Goal: Transaction & Acquisition: Purchase product/service

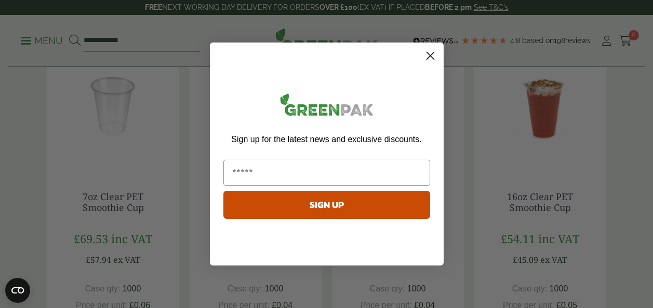
scroll to position [471, 0]
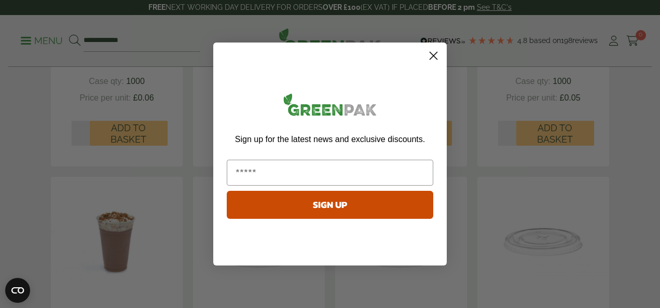
click at [435, 56] on circle "Close dialog" at bounding box center [433, 55] width 17 height 17
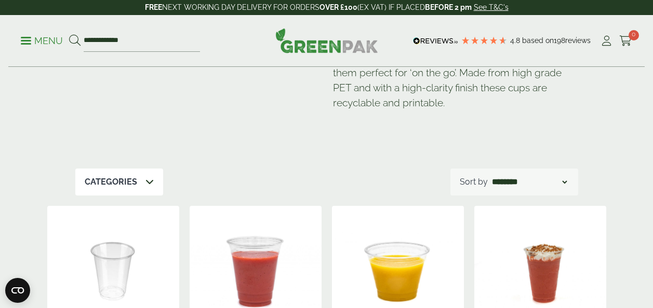
scroll to position [0, 0]
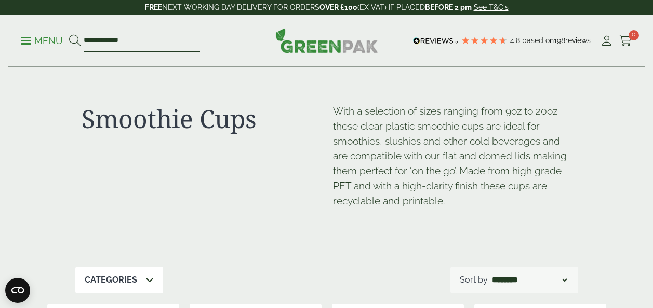
click at [112, 39] on input "**********" at bounding box center [142, 41] width 116 height 22
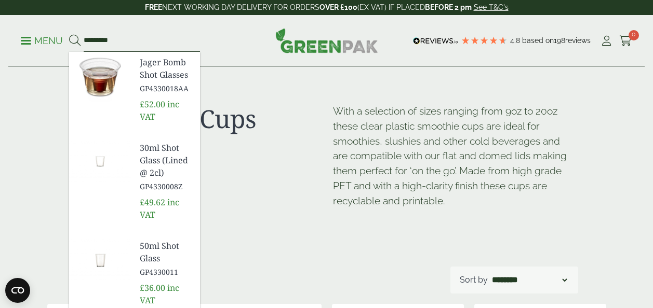
type input "*********"
click at [69, 34] on button at bounding box center [74, 40] width 11 height 13
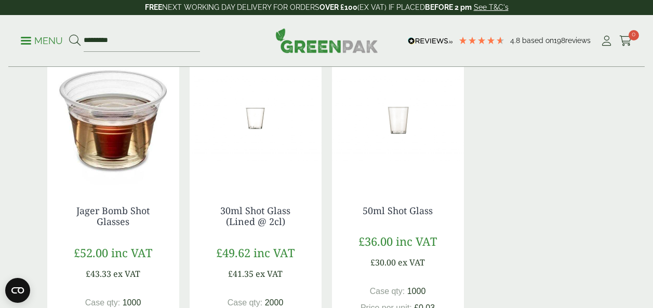
scroll to position [168, 0]
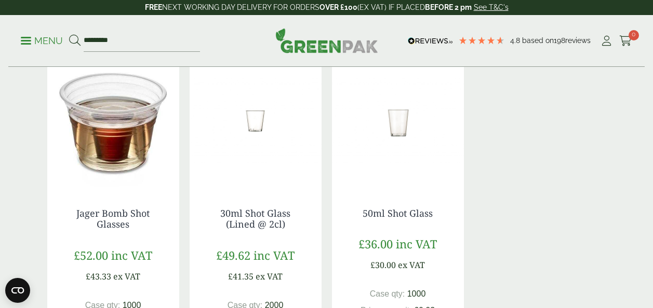
click at [396, 125] on img at bounding box center [398, 123] width 132 height 130
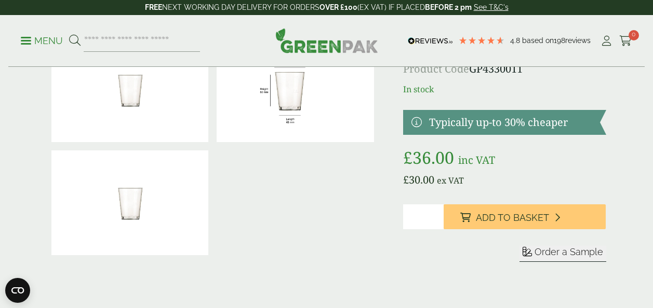
scroll to position [69, 0]
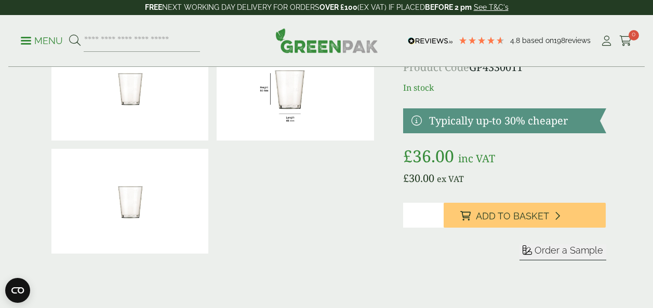
click at [571, 253] on span "Order a Sample" at bounding box center [568, 250] width 69 height 11
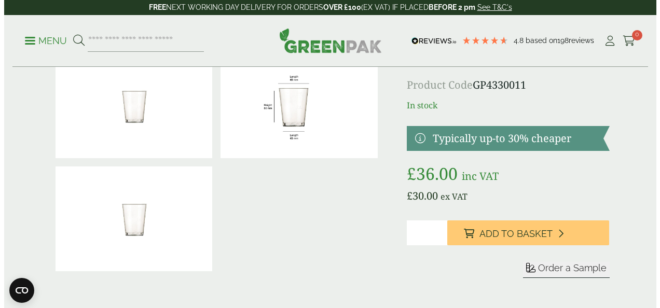
scroll to position [50, 0]
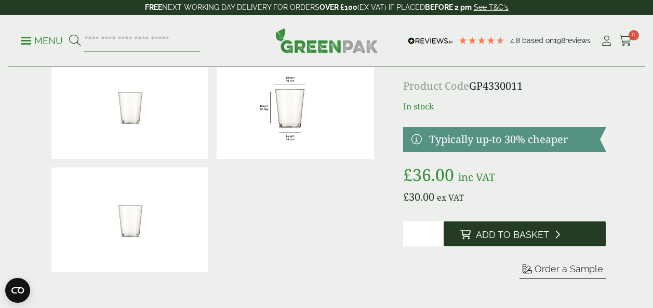
click at [513, 235] on span "Add to Basket" at bounding box center [512, 234] width 73 height 11
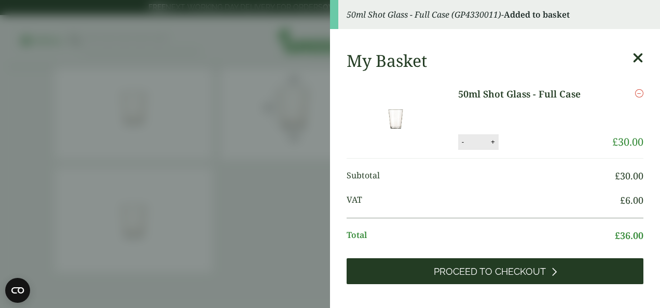
click at [507, 271] on span "Proceed to Checkout" at bounding box center [490, 271] width 112 height 11
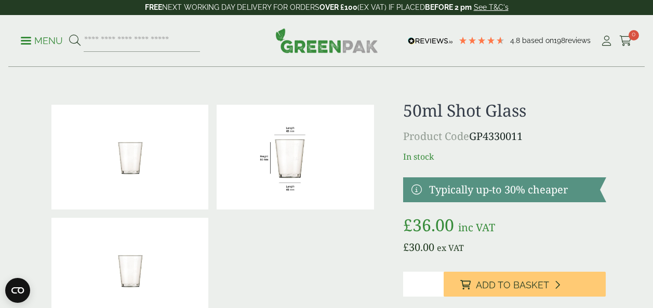
click at [292, 188] on img at bounding box center [294, 157] width 157 height 105
